Goal: Task Accomplishment & Management: Complete application form

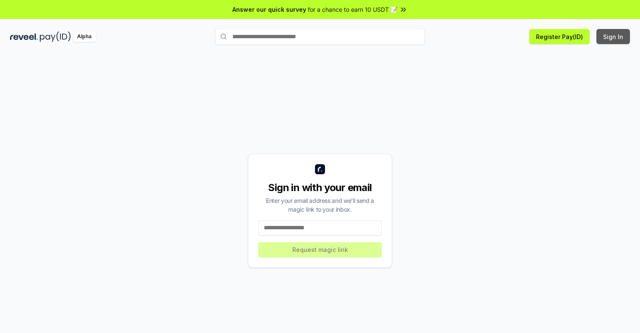
click at [614, 37] on button "Sign In" at bounding box center [614, 36] width 34 height 15
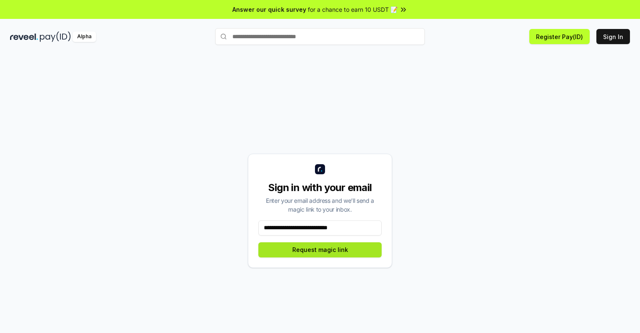
type input "**********"
click at [320, 249] on button "Request magic link" at bounding box center [319, 249] width 123 height 15
